Goal: Navigation & Orientation: Find specific page/section

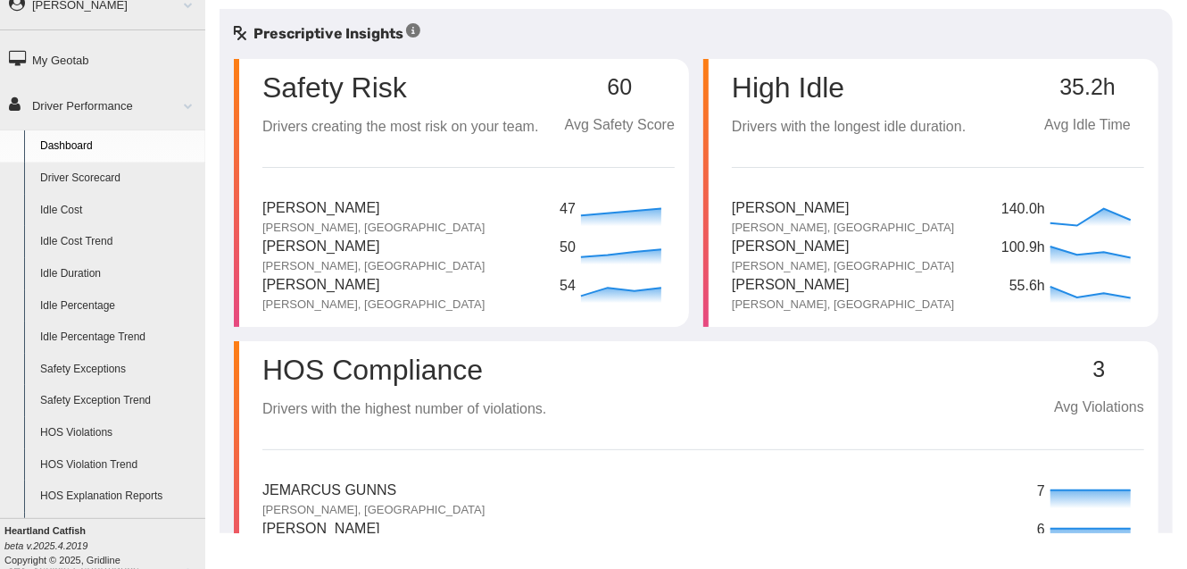
scroll to position [104, 0]
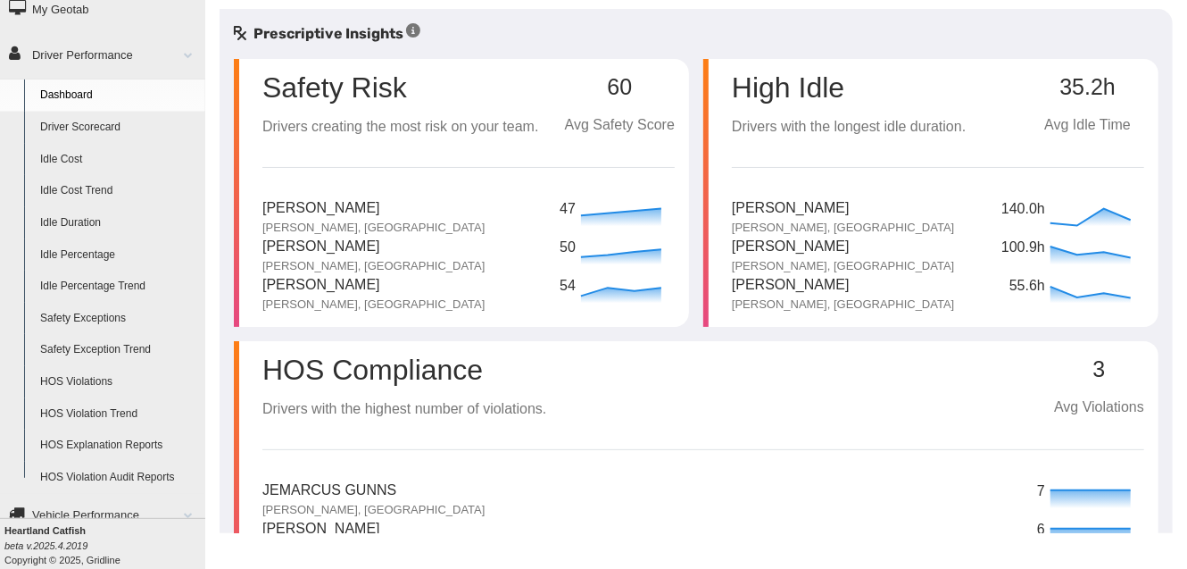
click at [101, 313] on link "Safety Exceptions" at bounding box center [118, 319] width 173 height 32
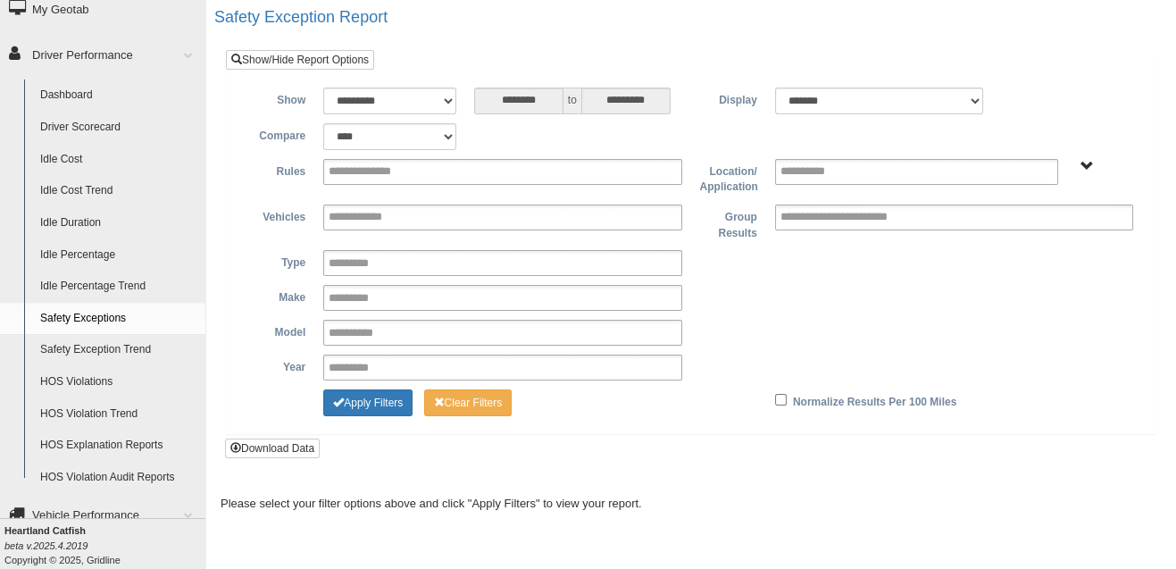
scroll to position [16, 0]
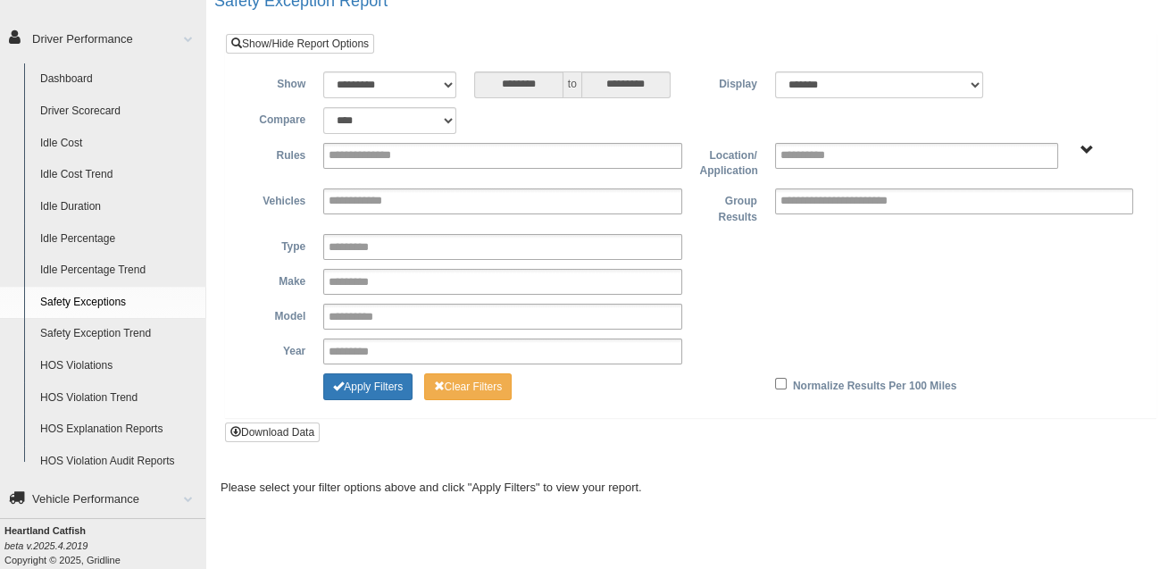
click at [113, 364] on link "HOS Violations" at bounding box center [118, 366] width 173 height 32
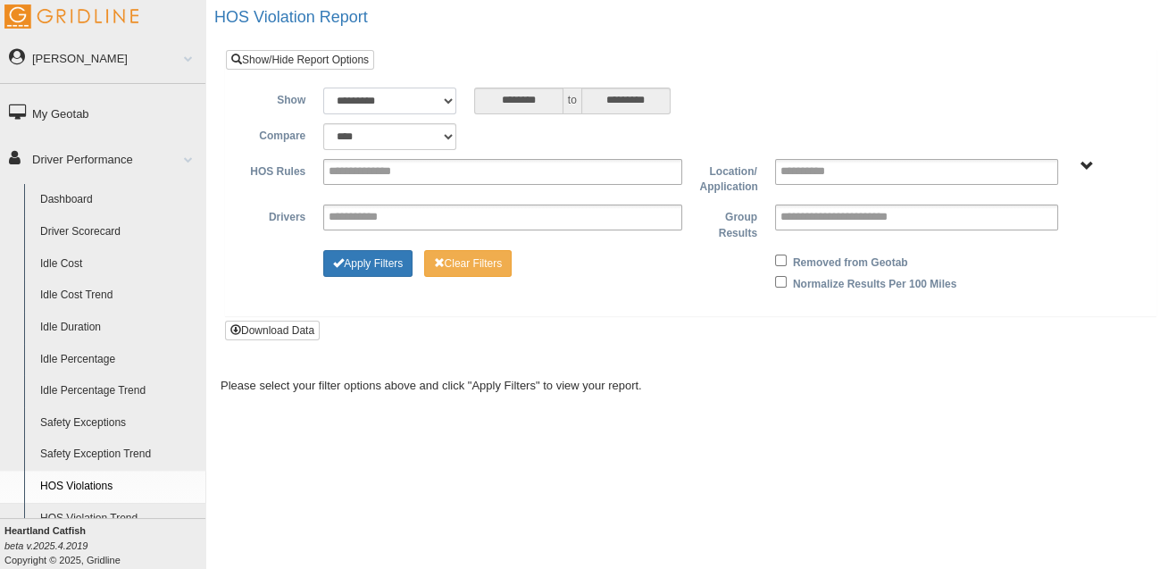
click at [450, 98] on select "**********" at bounding box center [389, 100] width 133 height 27
click at [539, 135] on div "**********" at bounding box center [690, 136] width 903 height 27
click at [446, 126] on select "**********" at bounding box center [389, 136] width 133 height 27
click at [82, 232] on link "Driver Scorecard" at bounding box center [118, 232] width 173 height 32
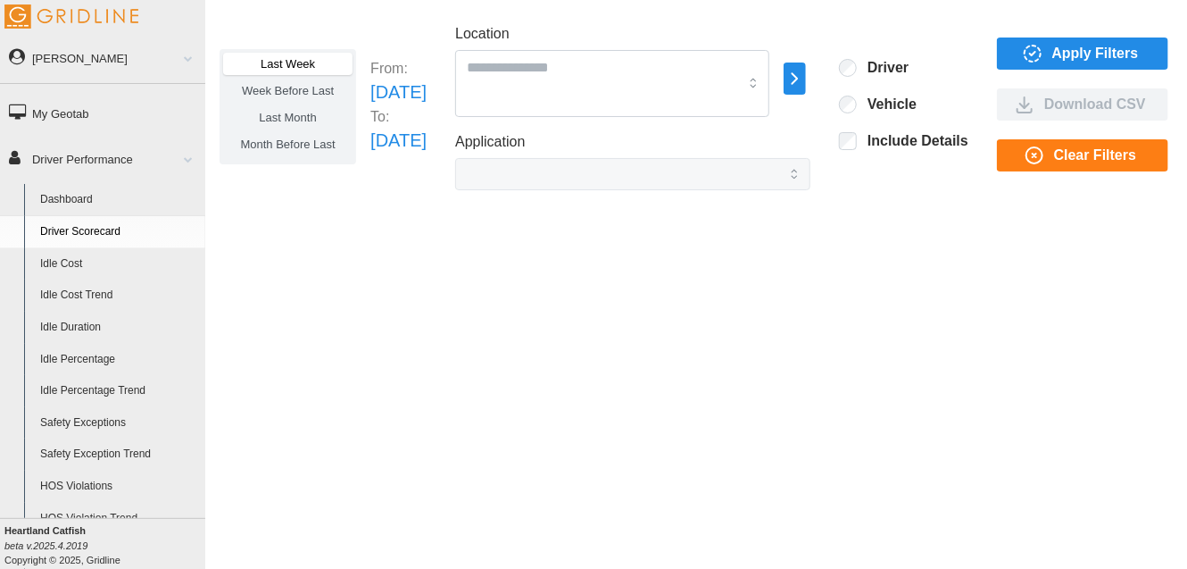
click at [96, 197] on link "Dashboard" at bounding box center [118, 200] width 173 height 32
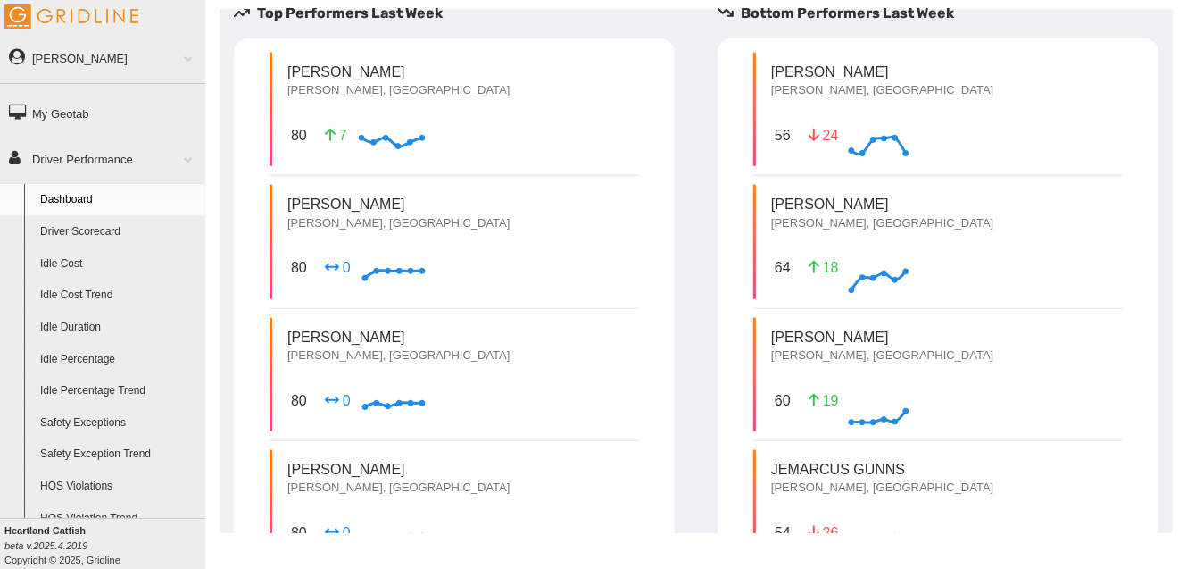
scroll to position [631, 0]
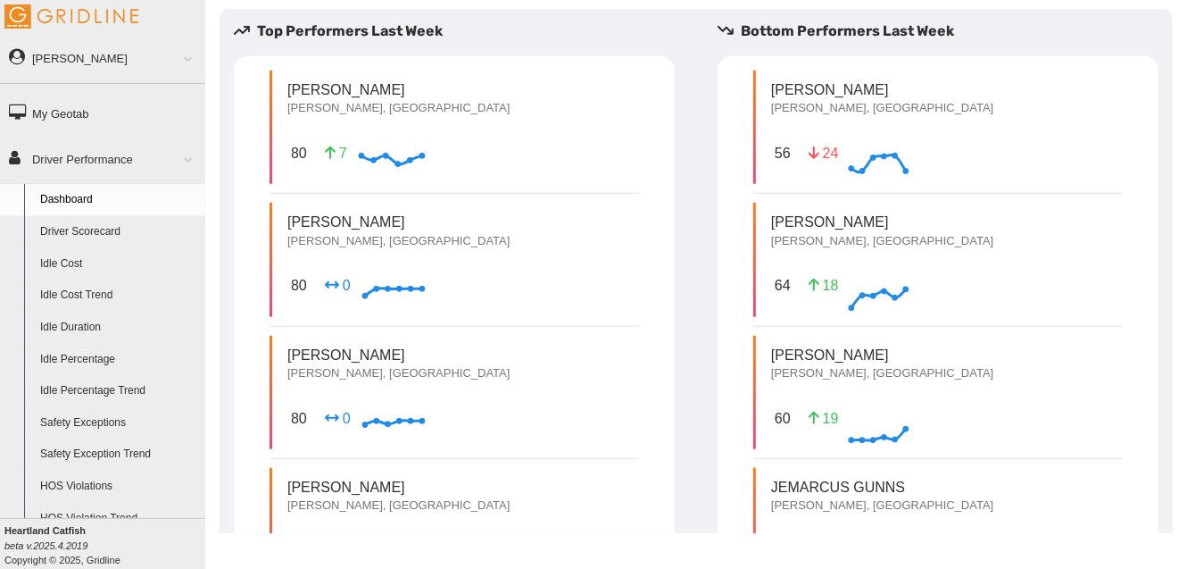
click at [837, 212] on p "[PERSON_NAME]" at bounding box center [882, 222] width 222 height 21
click at [798, 233] on p "[PERSON_NAME], [GEOGRAPHIC_DATA]" at bounding box center [882, 241] width 222 height 16
click at [805, 212] on p "[PERSON_NAME]" at bounding box center [882, 222] width 222 height 21
click at [930, 203] on div "[PERSON_NAME] Itta [PERSON_NAME], [GEOGRAPHIC_DATA] 64 18 Invalid Date" at bounding box center [939, 259] width 370 height 113
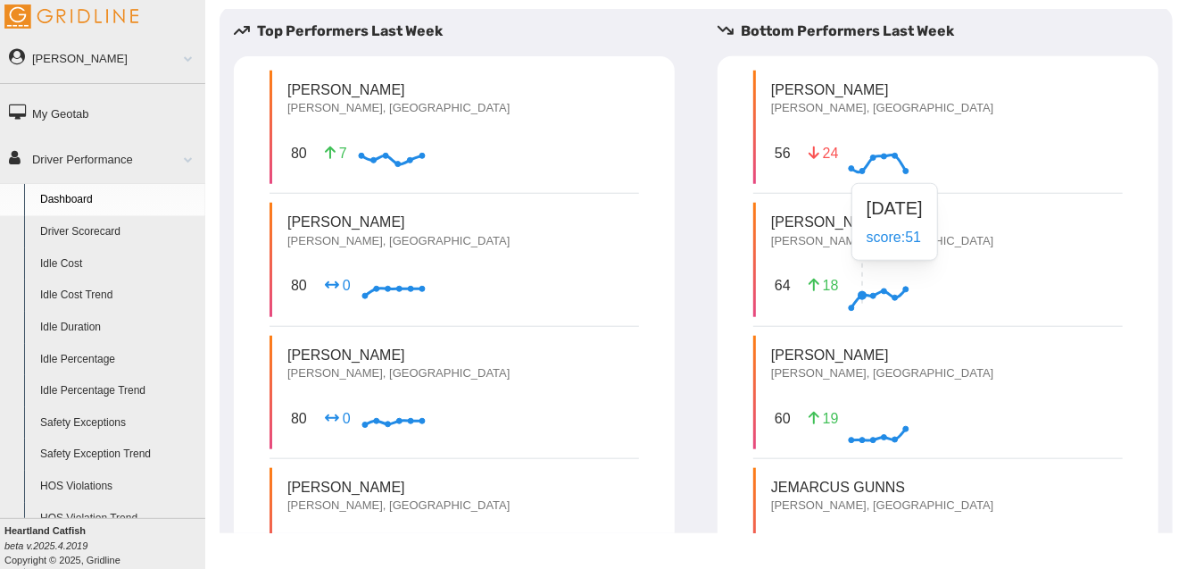
click at [906, 263] on icon at bounding box center [879, 285] width 54 height 45
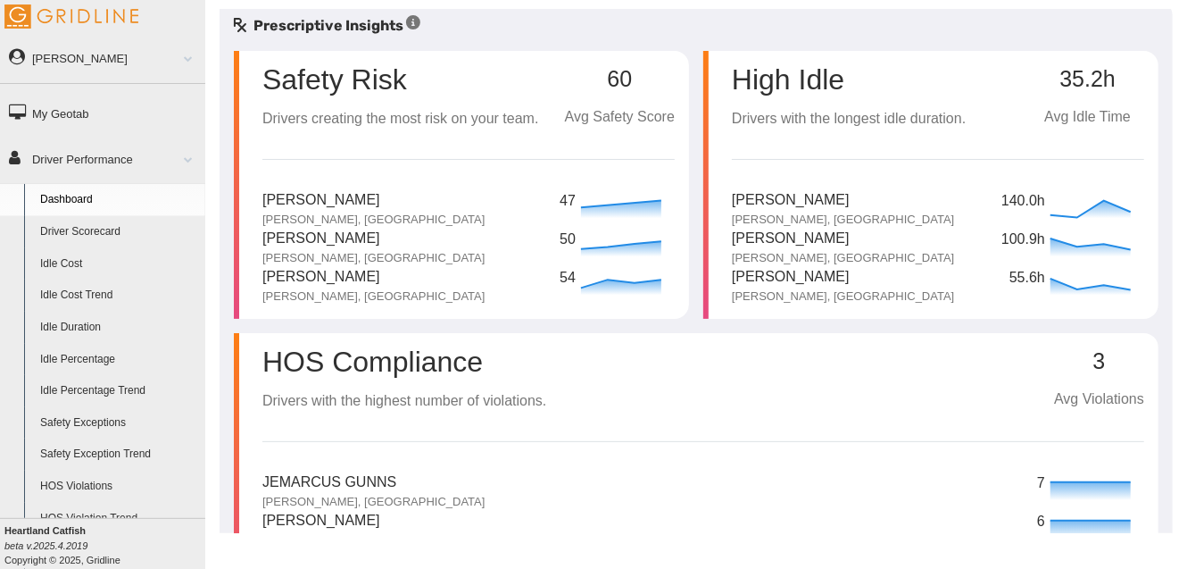
scroll to position [0, 0]
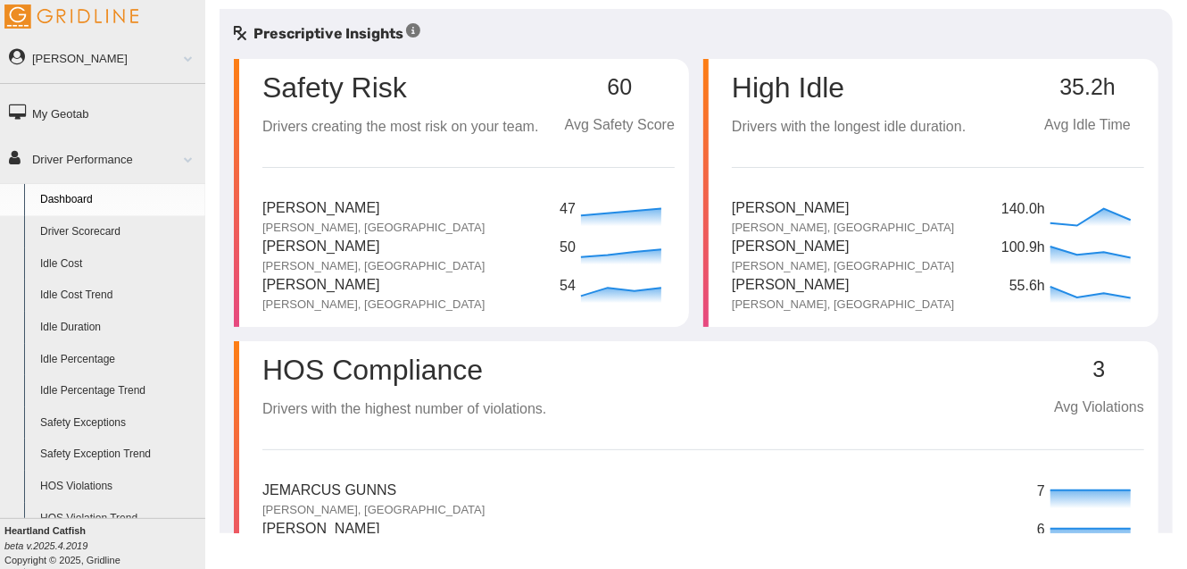
click at [107, 227] on link "Driver Scorecard" at bounding box center [118, 232] width 173 height 32
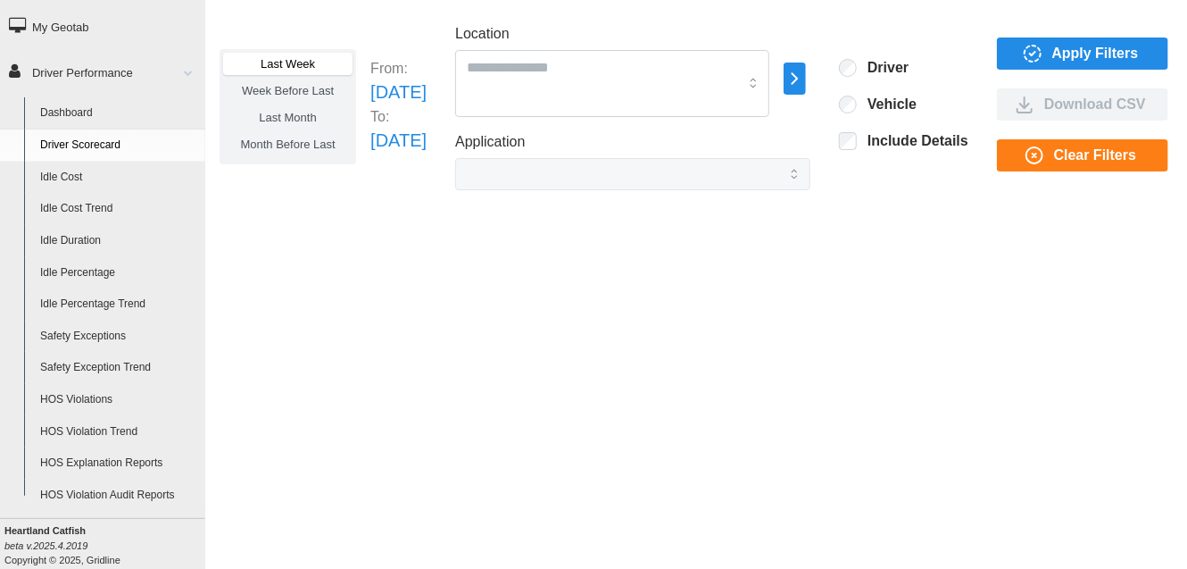
scroll to position [104, 0]
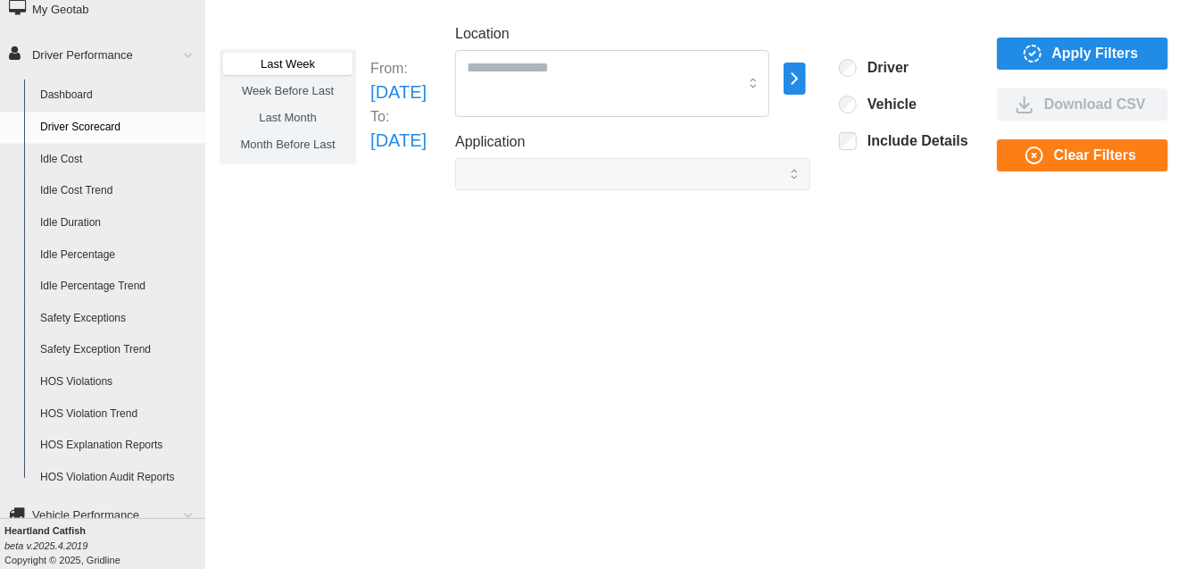
click at [60, 511] on link "Vehicle Performance" at bounding box center [102, 514] width 205 height 40
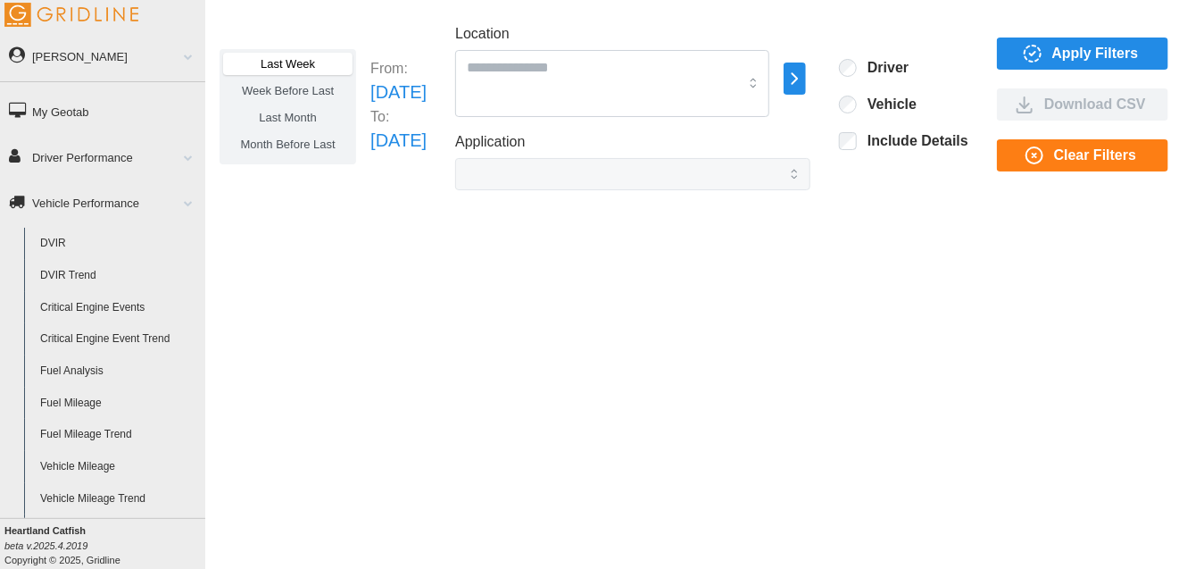
scroll to position [0, 0]
click at [153, 68] on link "[PERSON_NAME]" at bounding box center [102, 57] width 205 height 40
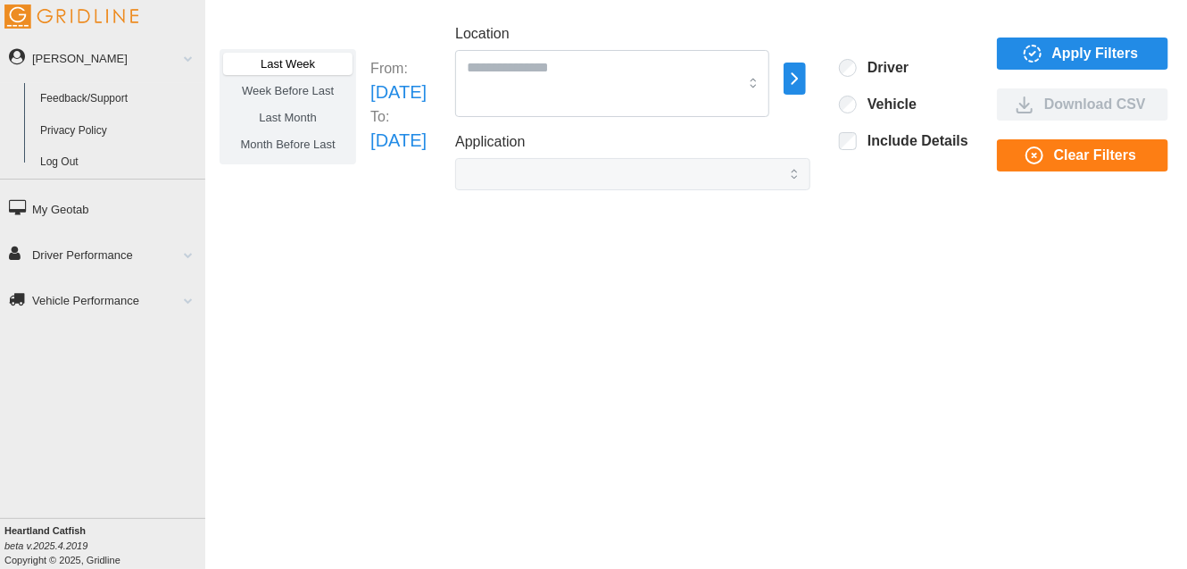
click at [296, 202] on div "Last Week Week Before Last Last Month Month Before Last From: Sun Sep 07 2025 T…" at bounding box center [696, 271] width 982 height 524
click at [87, 203] on link "My Geotab" at bounding box center [102, 208] width 205 height 40
